Goal: Task Accomplishment & Management: Manage account settings

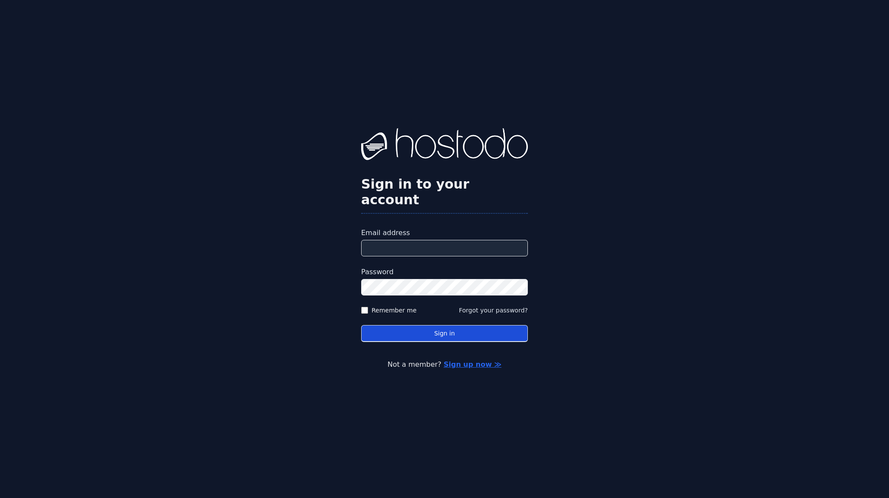
type input "**********"
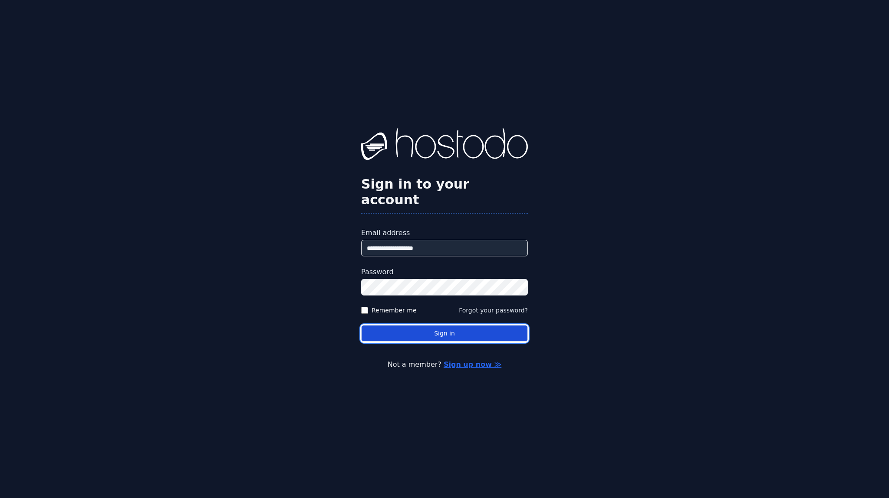
drag, startPoint x: 469, startPoint y: 330, endPoint x: 495, endPoint y: 330, distance: 26.0
click at [470, 329] on button "Sign in" at bounding box center [444, 333] width 167 height 17
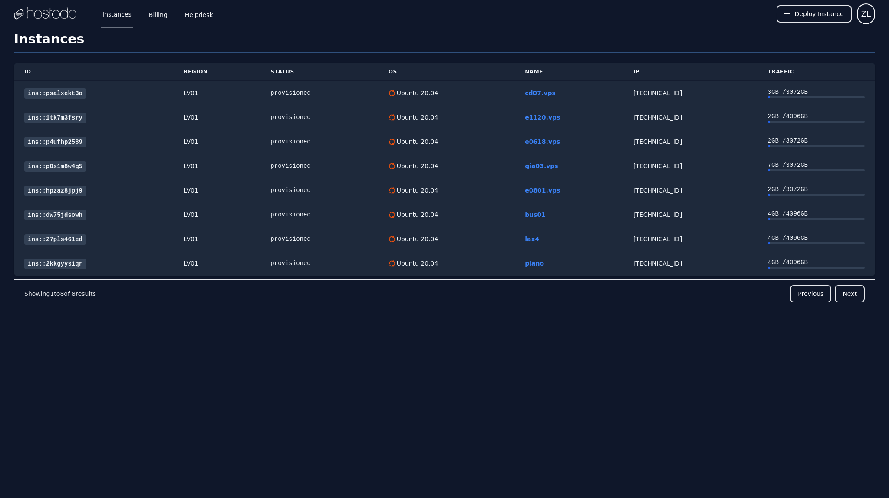
drag, startPoint x: 10, startPoint y: 360, endPoint x: 52, endPoint y: 337, distance: 47.6
click at [10, 360] on div "Instances Billing Helpdesk Deploy Instance ZL Instances SSH Keys Billing Helpde…" at bounding box center [444, 249] width 889 height 498
click at [863, 18] on span "ZL" at bounding box center [866, 14] width 10 height 12
click at [831, 39] on button "Settings" at bounding box center [833, 38] width 83 height 16
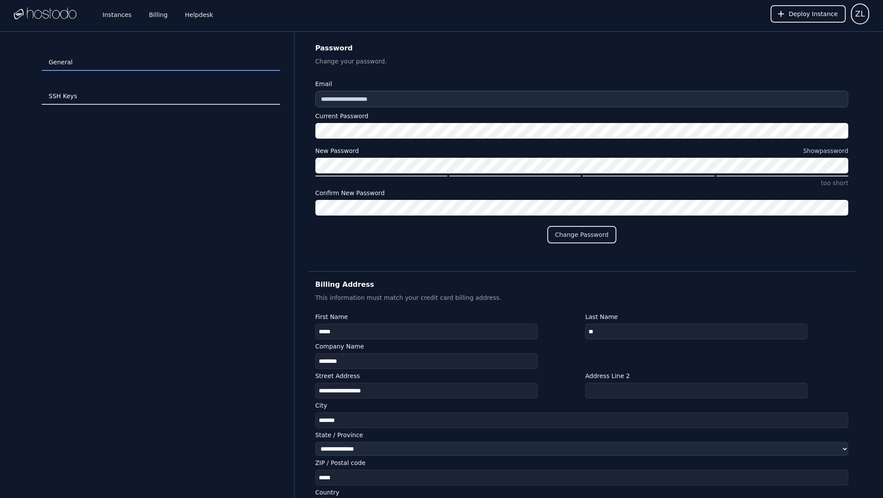
click at [75, 95] on link "SSH Keys" at bounding box center [161, 96] width 238 height 16
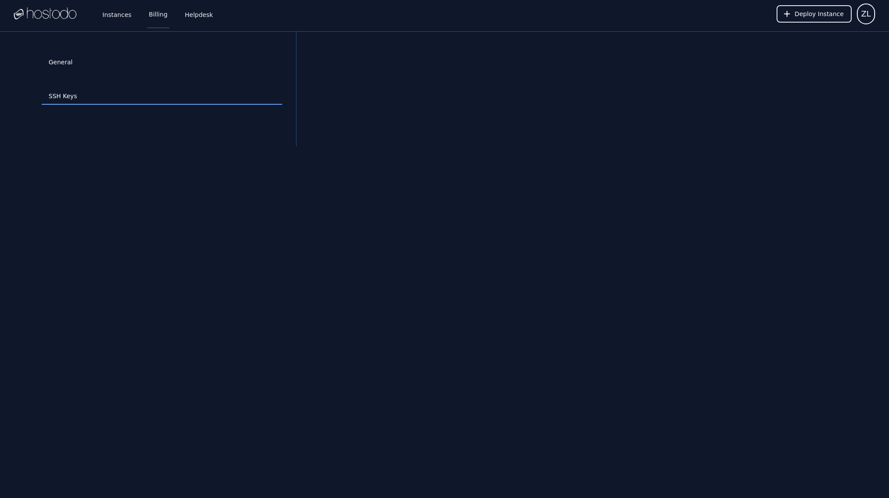
click at [155, 16] on link "Billing" at bounding box center [158, 14] width 22 height 29
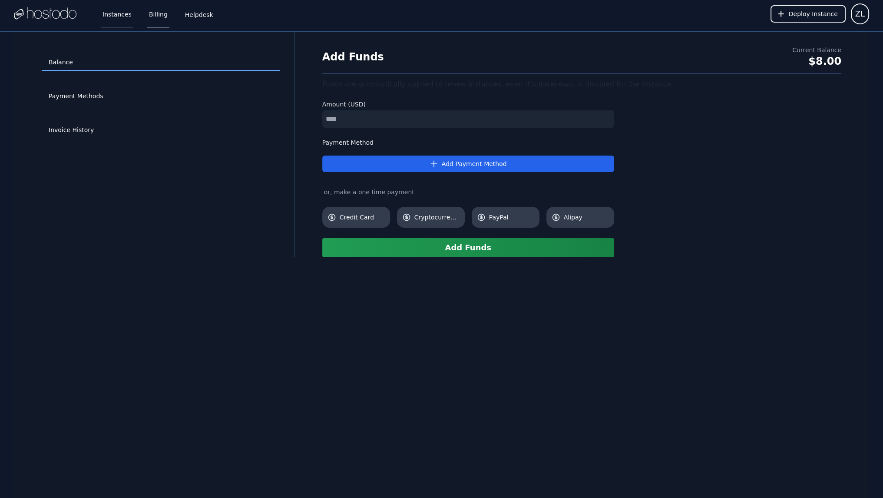
click at [113, 18] on link "Instances" at bounding box center [117, 14] width 33 height 29
